Goal: Navigation & Orientation: Find specific page/section

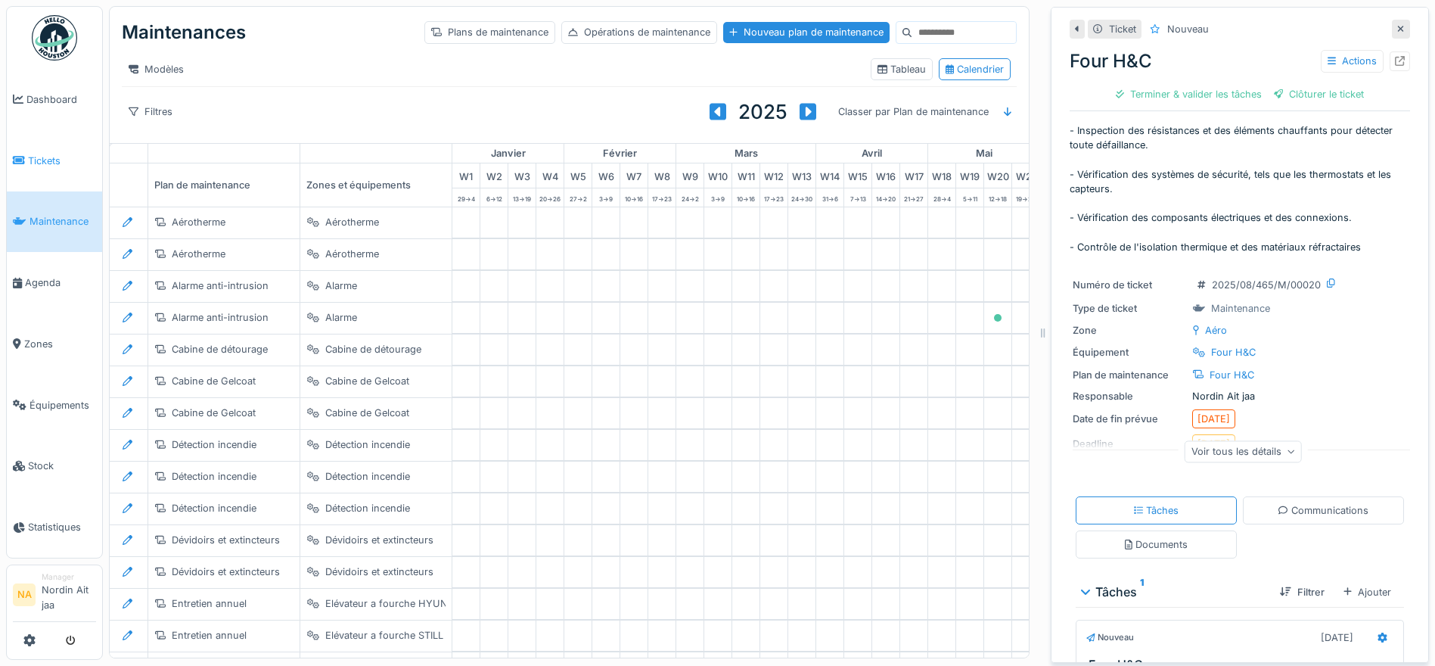
scroll to position [244, 502]
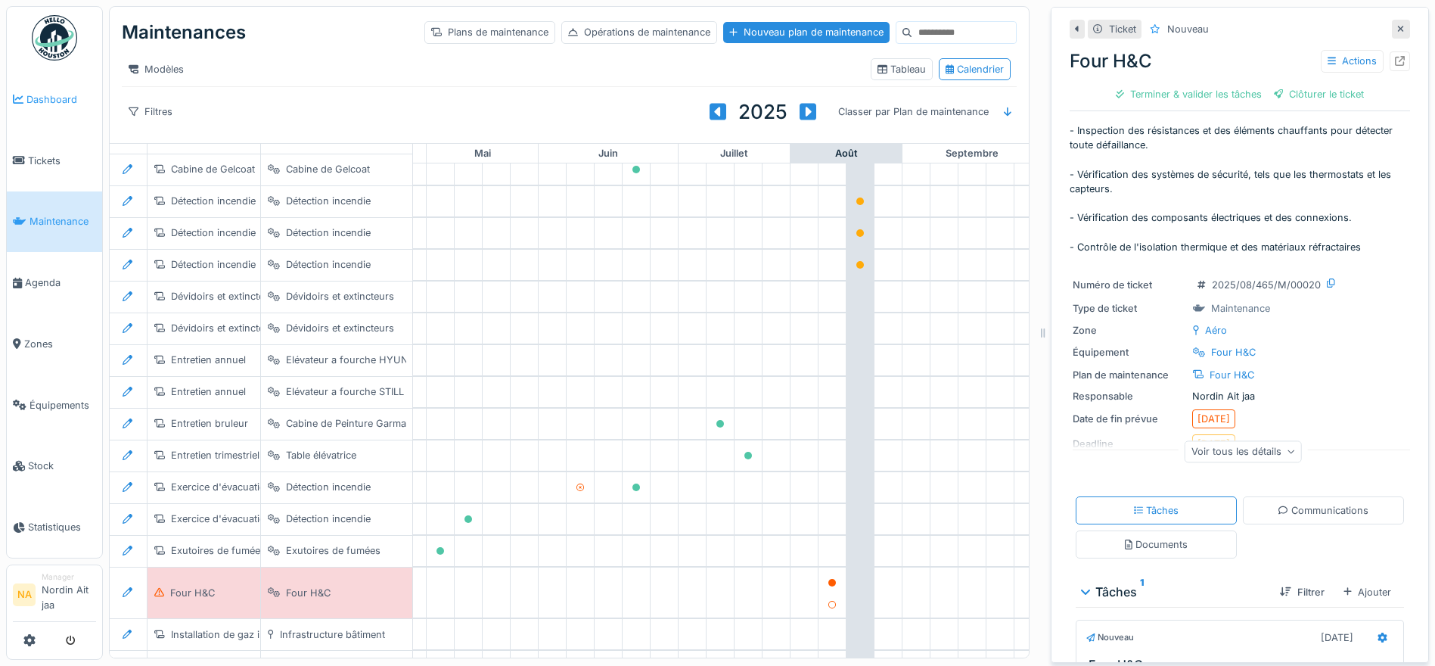
click at [60, 102] on span "Dashboard" at bounding box center [61, 99] width 70 height 14
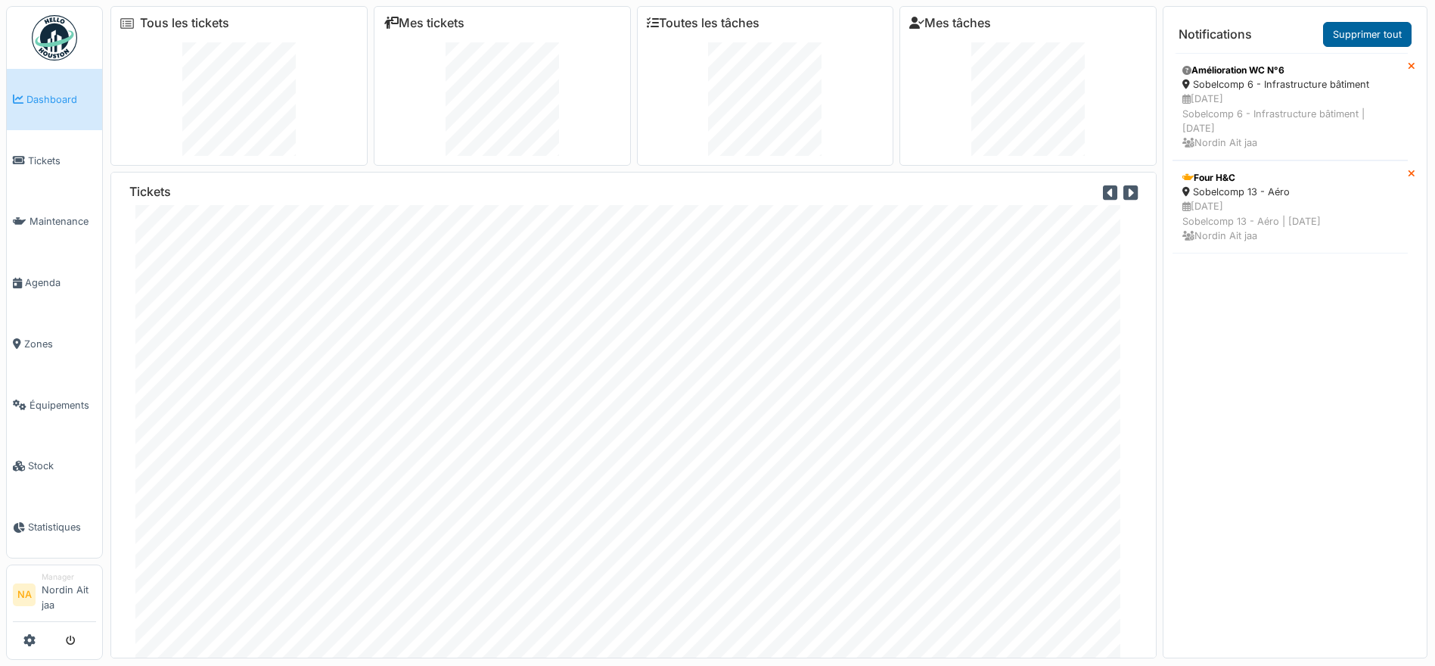
click at [1354, 36] on link "Supprimer tout" at bounding box center [1367, 34] width 89 height 25
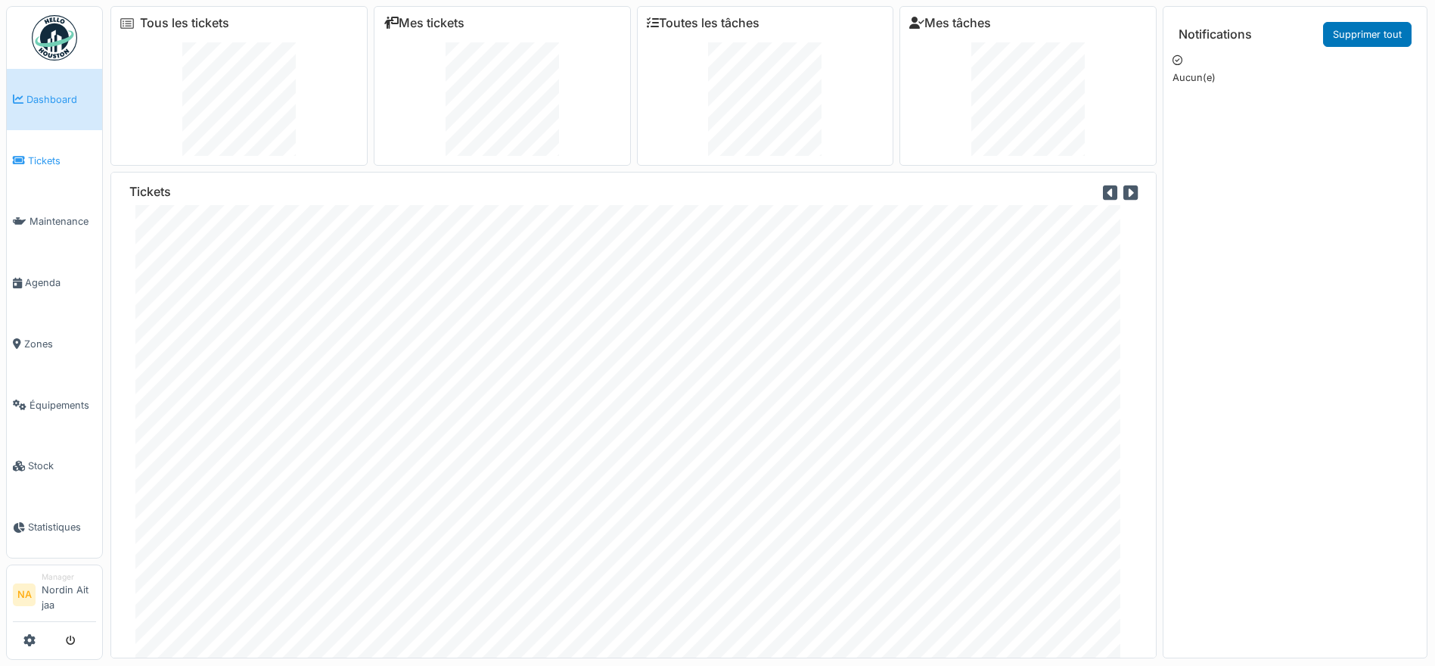
click at [38, 170] on link "Tickets" at bounding box center [54, 160] width 95 height 61
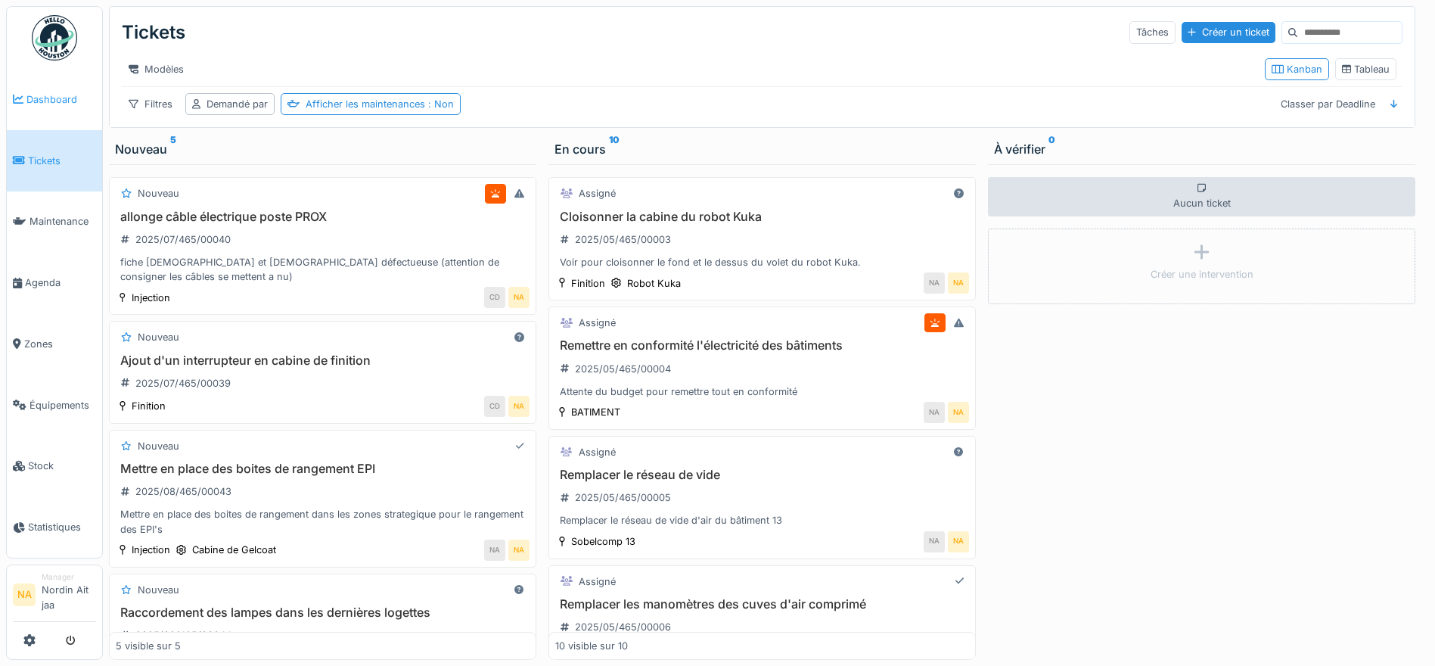
click at [47, 106] on span "Dashboard" at bounding box center [61, 99] width 70 height 14
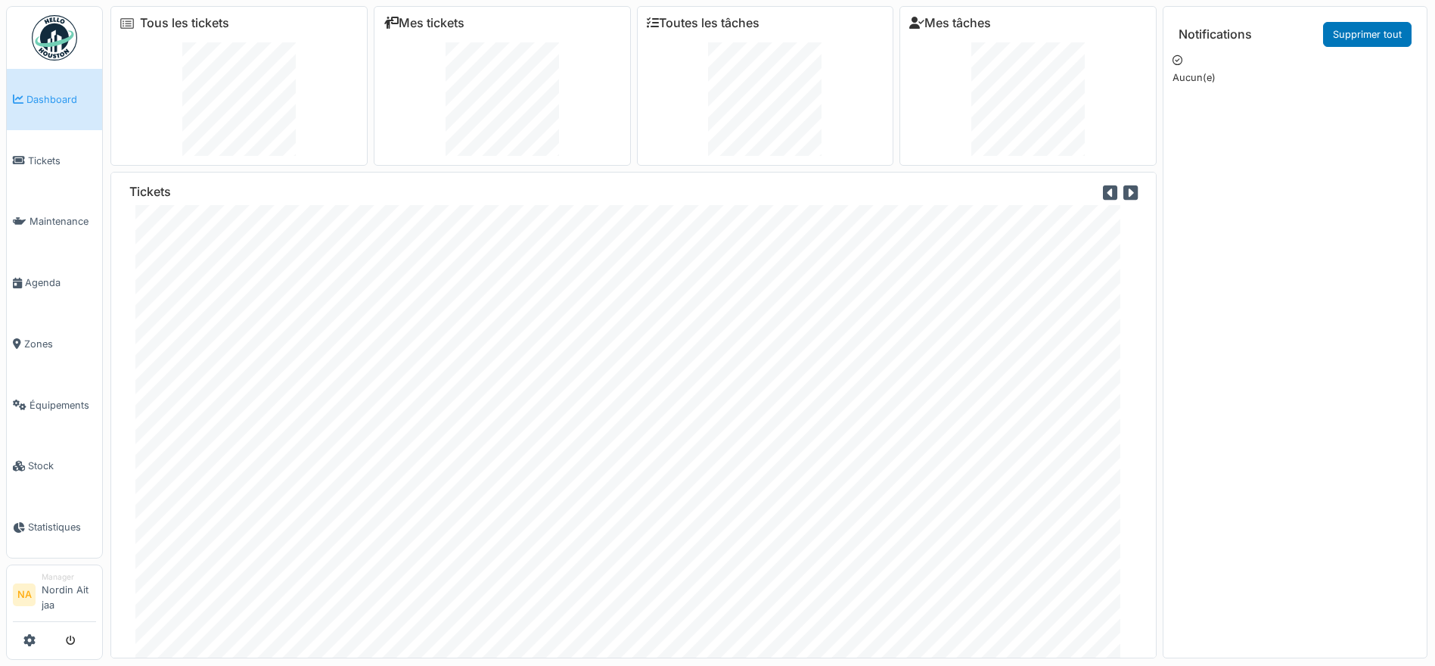
click at [73, 147] on link "Tickets" at bounding box center [54, 160] width 95 height 61
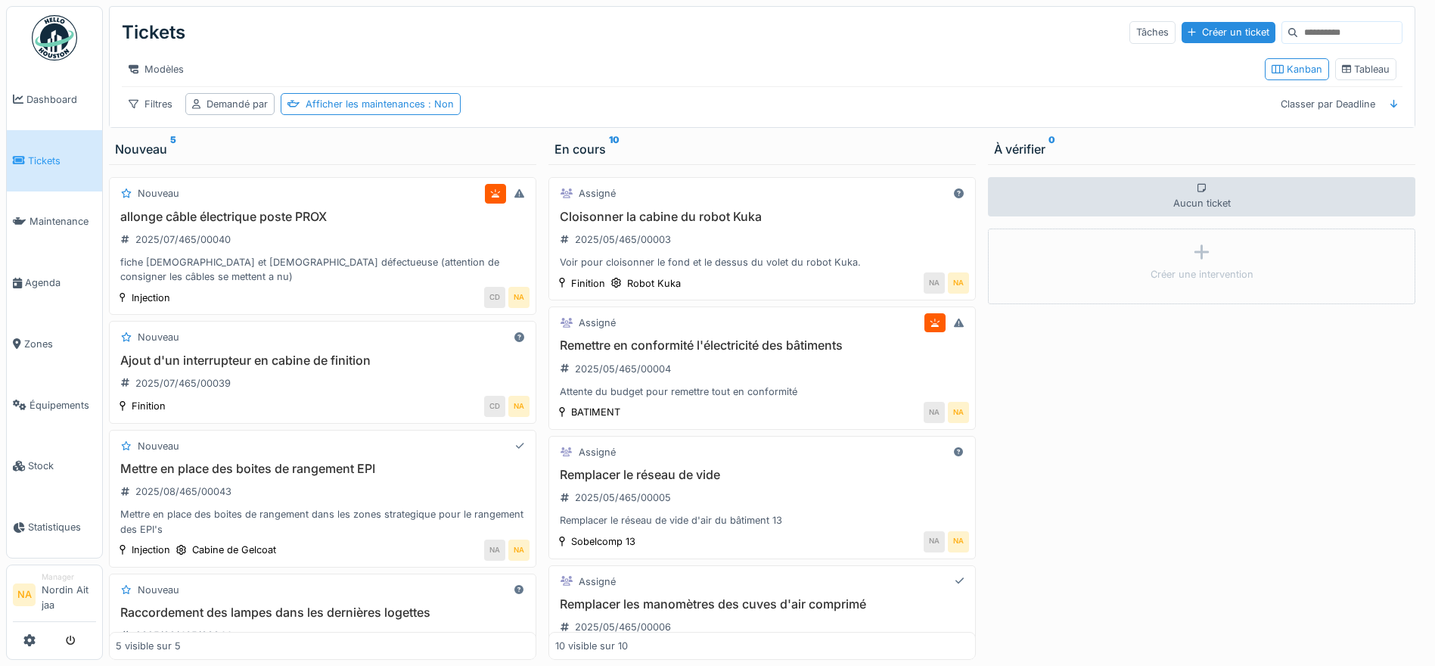
click at [58, 46] on img at bounding box center [54, 37] width 45 height 45
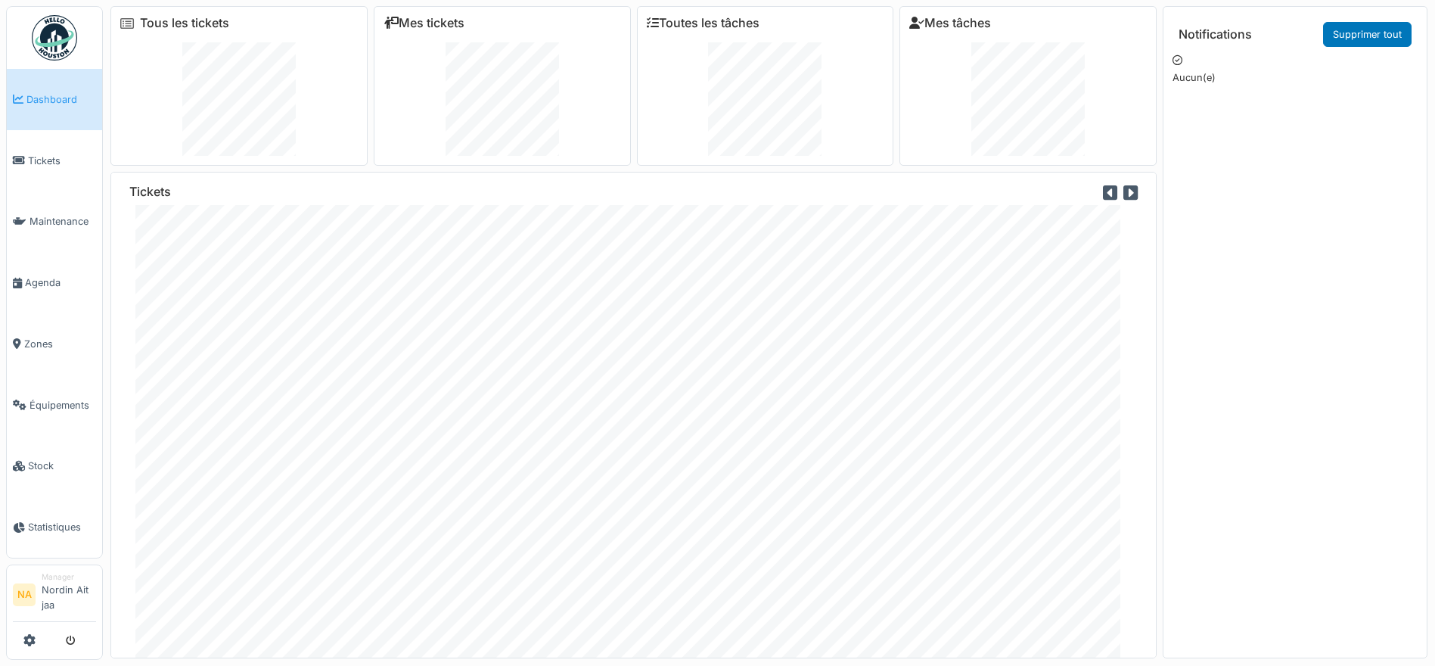
click at [33, 124] on link "Dashboard" at bounding box center [54, 99] width 95 height 61
